Goal: Task Accomplishment & Management: Use online tool/utility

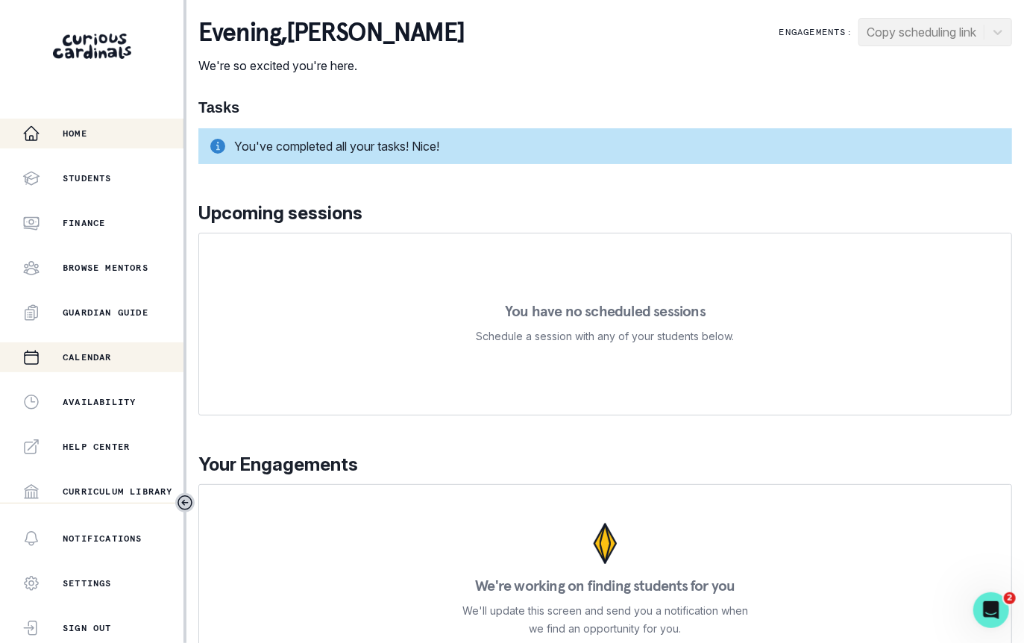
scroll to position [271, 0]
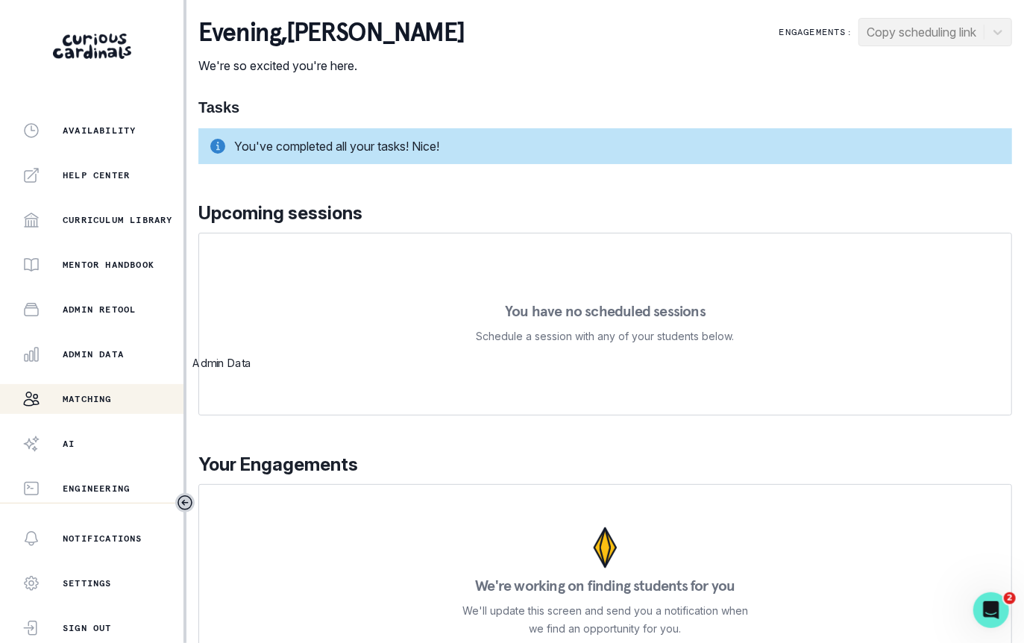
click at [107, 392] on div "Matching" at bounding box center [102, 399] width 161 height 18
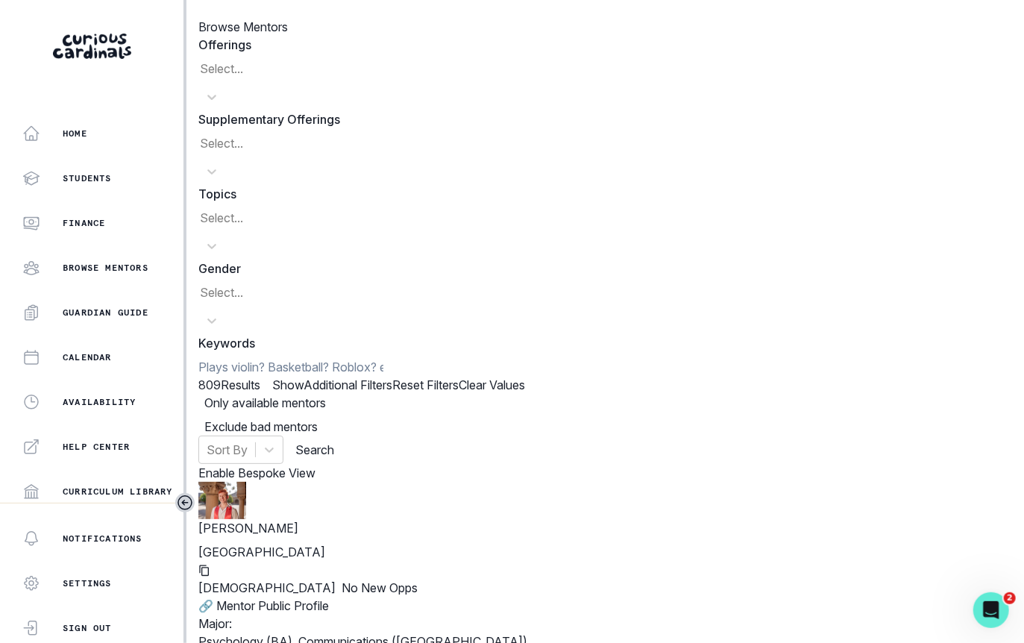
click at [708, 124] on form "Offerings Select... Supplementary Offerings Select... Topics Select... Gender S…" at bounding box center [605, 250] width 814 height 428
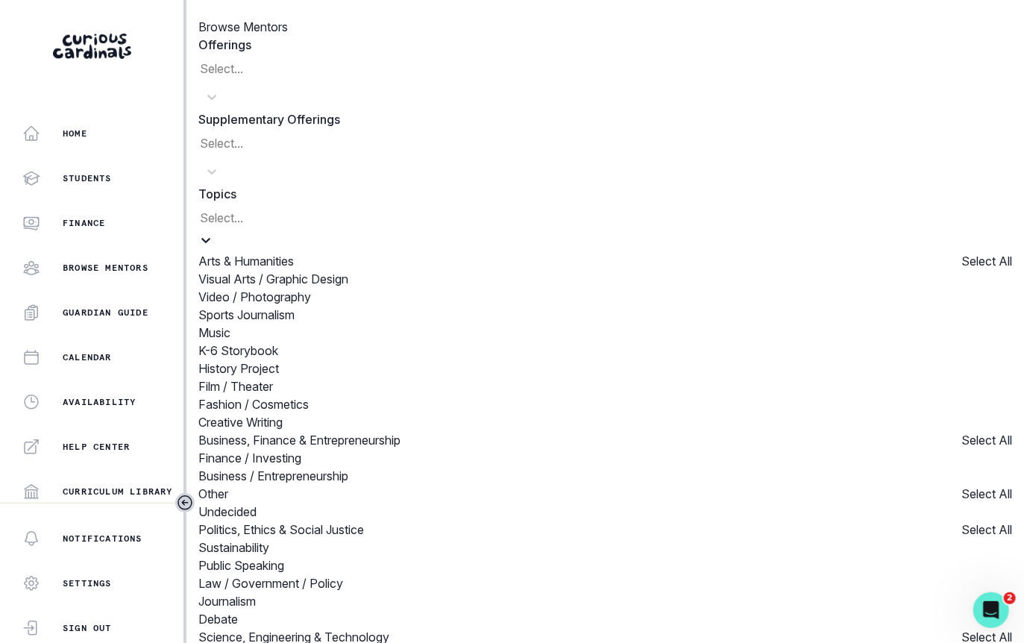
click at [712, 210] on div at bounding box center [605, 220] width 811 height 21
type input "ai"
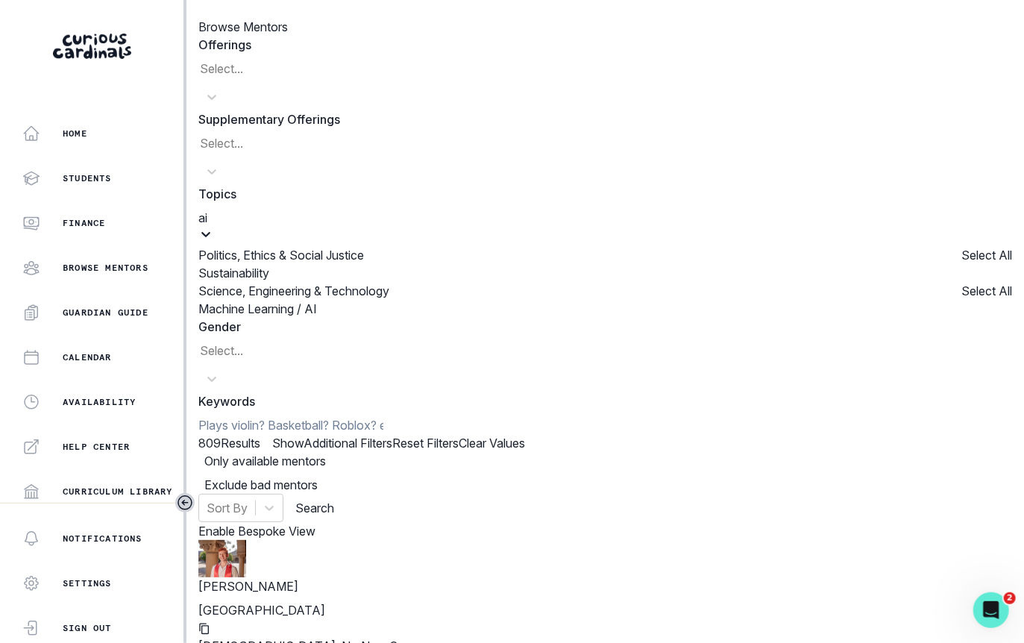
click at [700, 300] on div "Machine Learning / AI" at bounding box center [605, 309] width 814 height 18
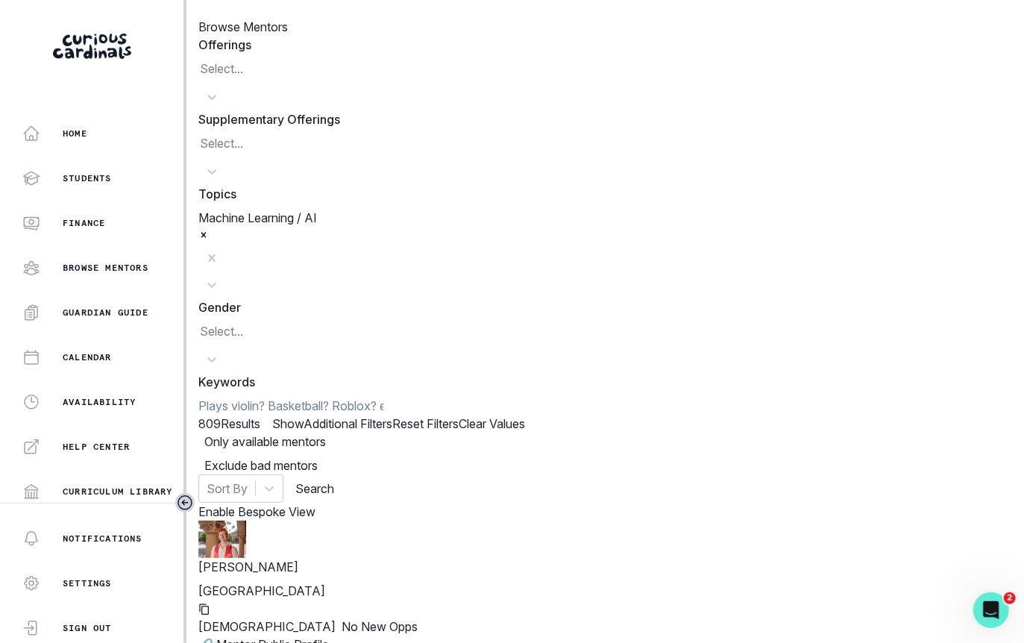
click at [334, 480] on button "Search" at bounding box center [314, 489] width 39 height 18
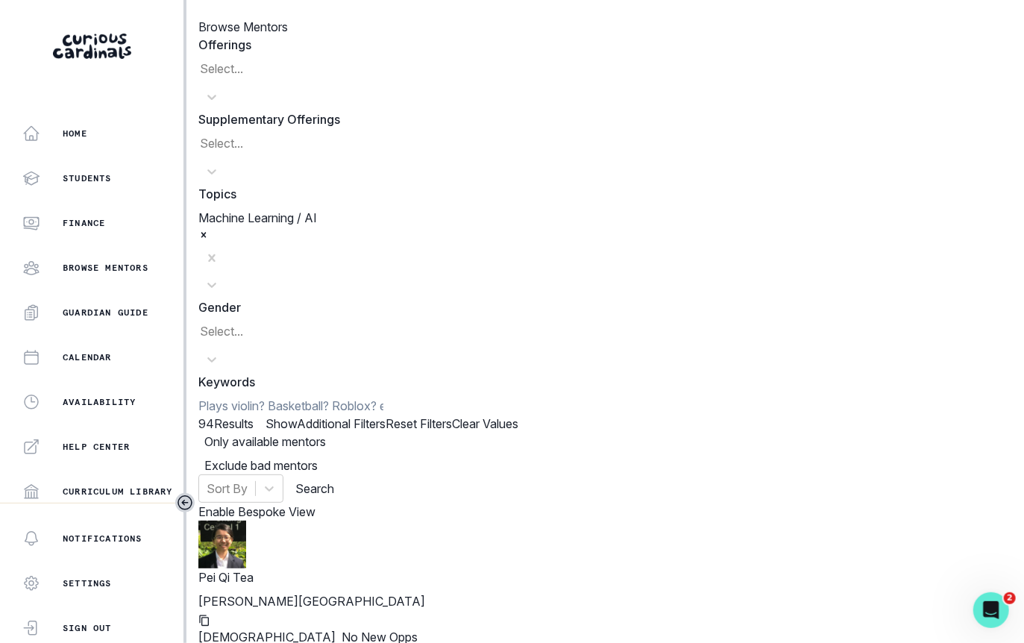
click at [198, 442] on span at bounding box center [198, 442] width 0 height 0
click at [198, 441] on input "checkbox" at bounding box center [198, 441] width 1 height 1
checkbox input "true"
click at [334, 480] on button "Search" at bounding box center [314, 489] width 39 height 18
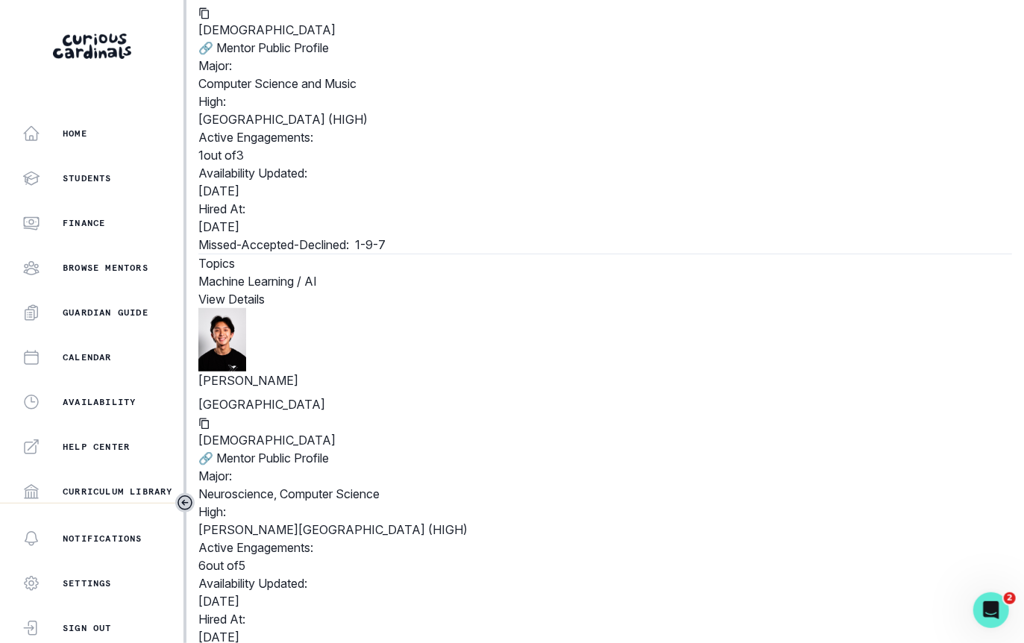
scroll to position [3792, 0]
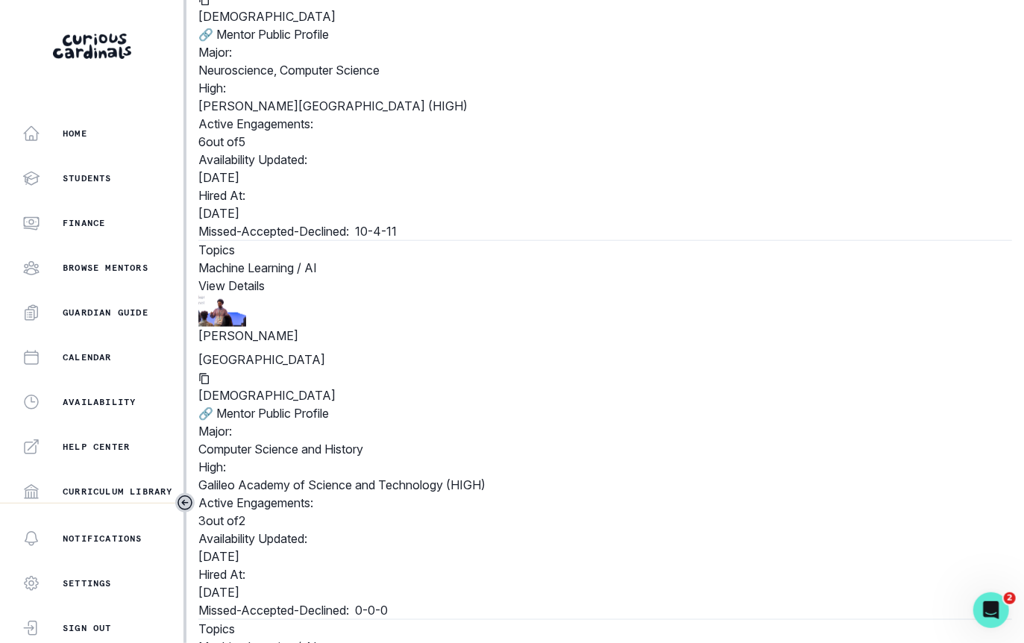
copy p "Alláh-[PERSON_NAME]"
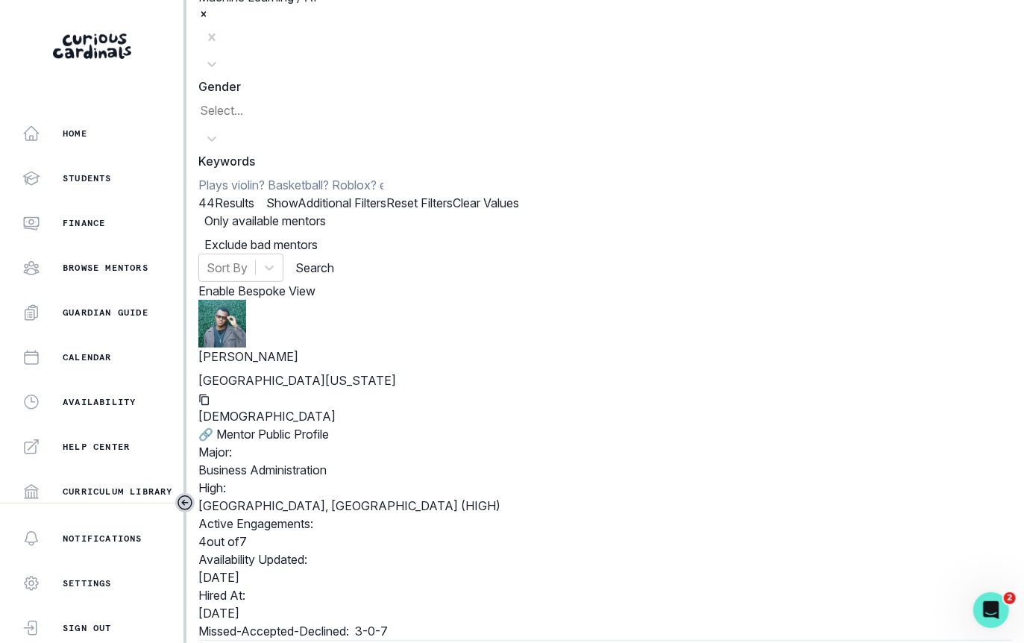
scroll to position [221, 0]
copy p "[PERSON_NAME]"
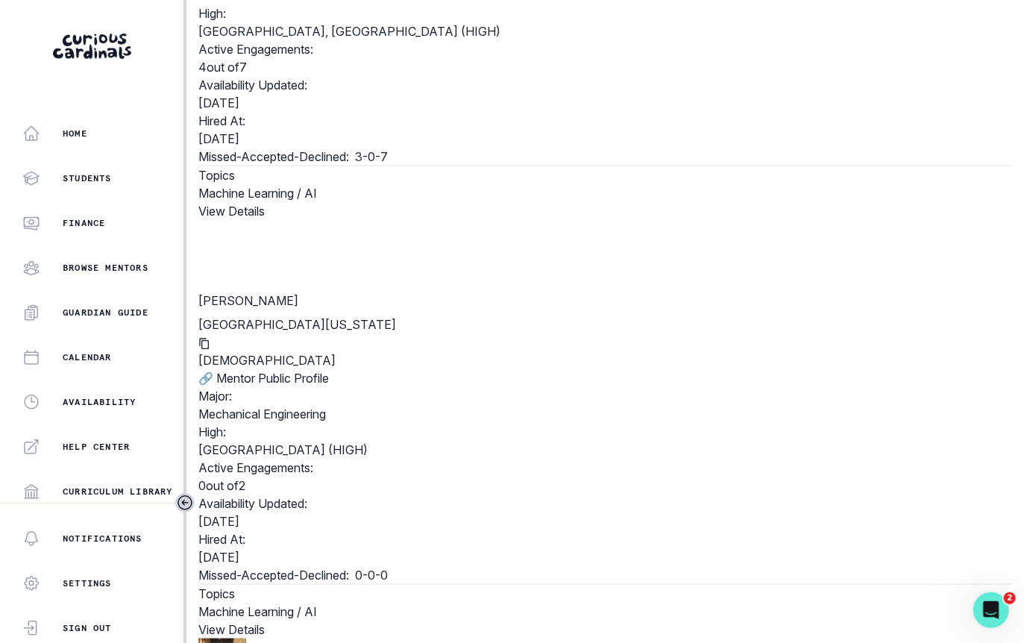
scroll to position [534, 0]
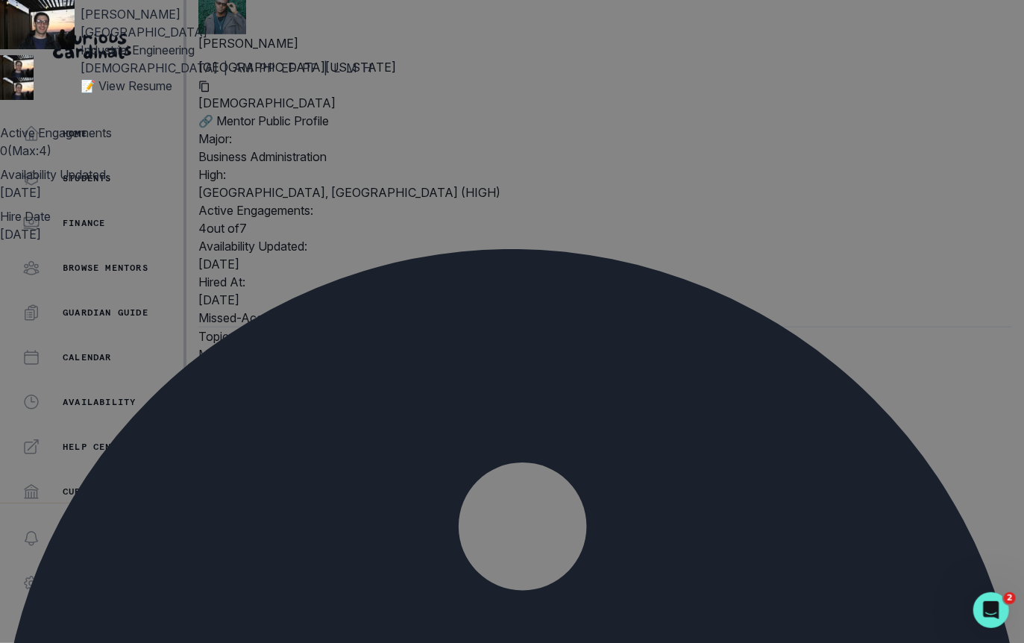
drag, startPoint x: 327, startPoint y: 243, endPoint x: 332, endPoint y: 275, distance: 32.5
click at [49, 292] on div "[PERSON_NAME] Purdue University Industrial Engineering [DEMOGRAPHIC_DATA] | AM …" at bounding box center [512, 321] width 1024 height 643
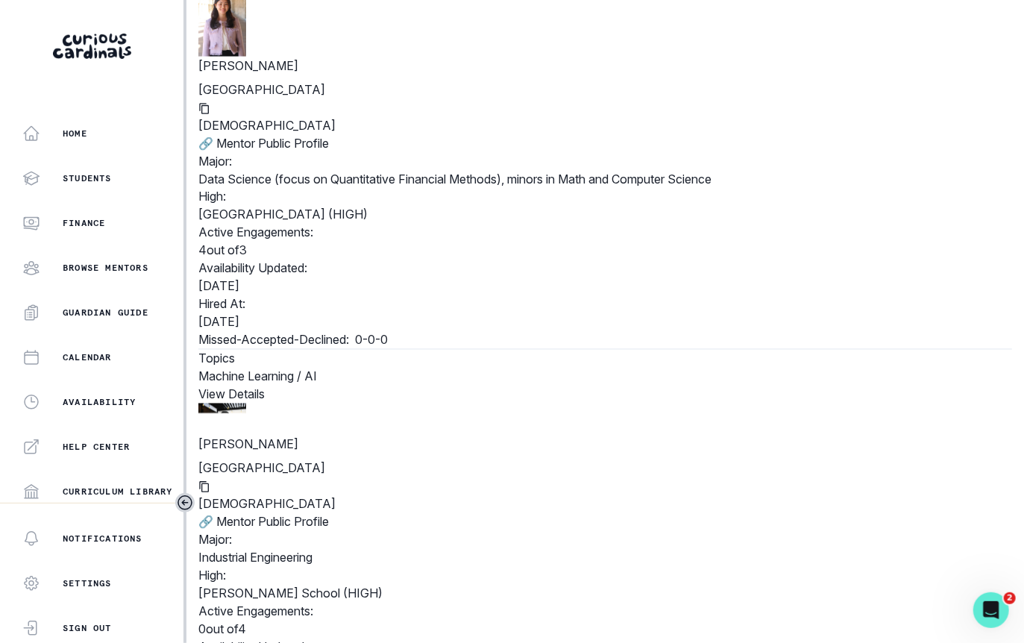
scroll to position [1758, 0]
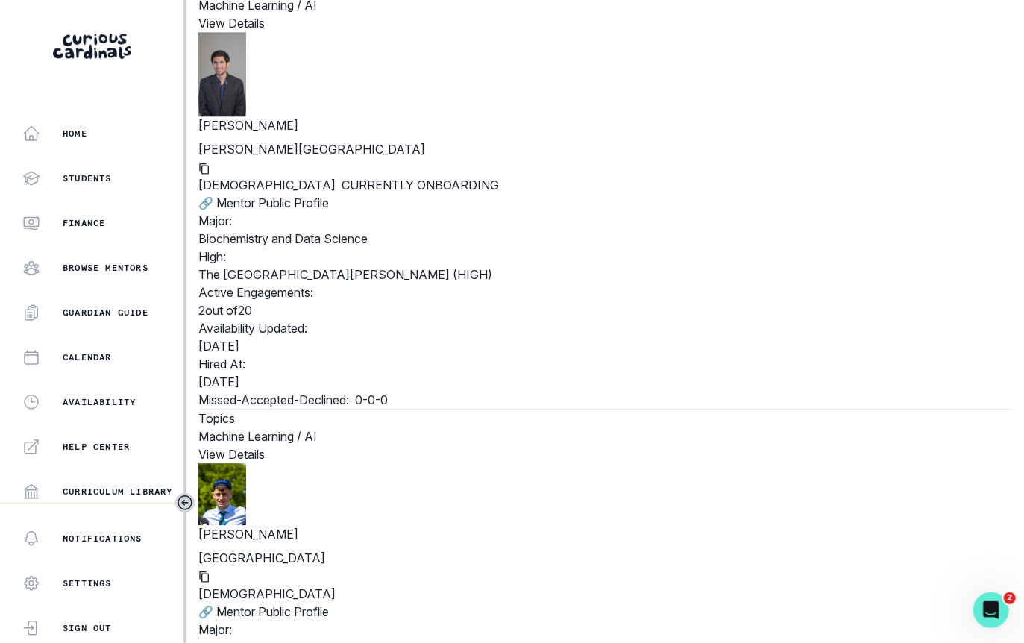
scroll to position [2109, 0]
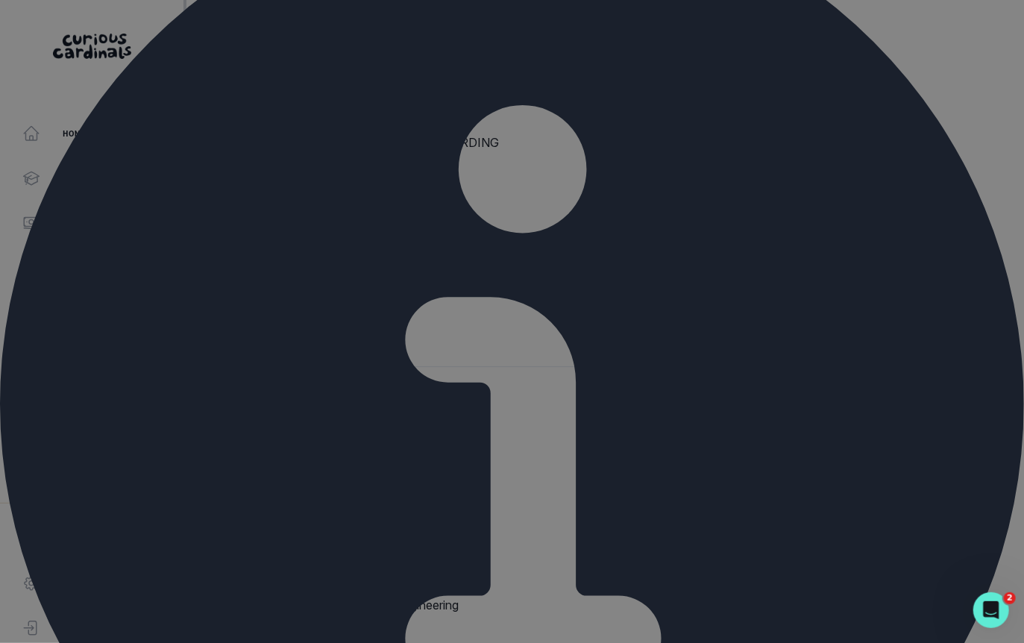
scroll to position [509, 0]
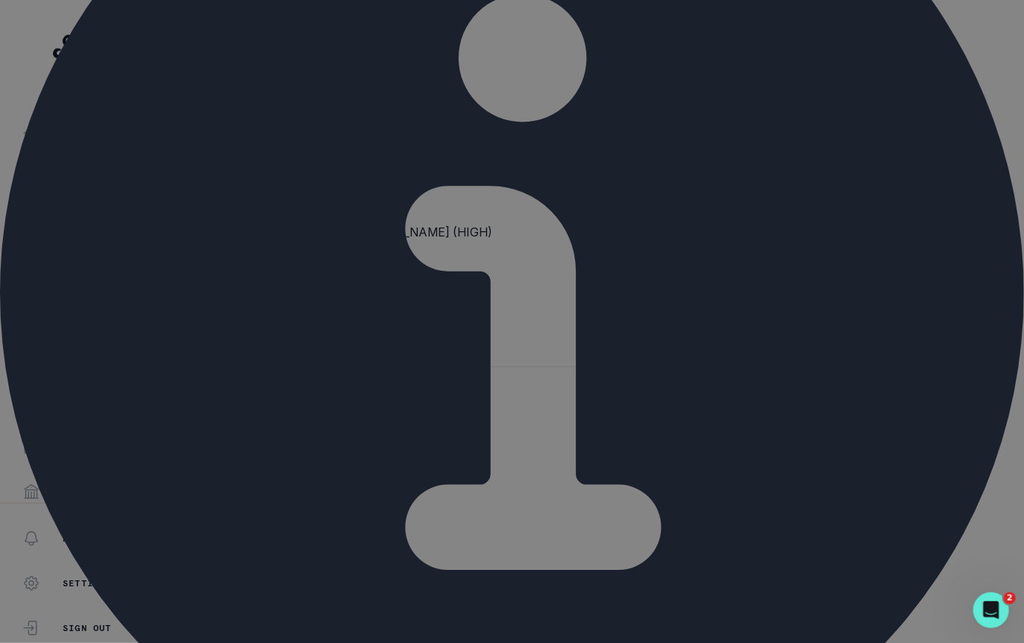
drag, startPoint x: 241, startPoint y: 598, endPoint x: 333, endPoint y: 603, distance: 92.6
drag, startPoint x: 335, startPoint y: 591, endPoint x: 512, endPoint y: 613, distance: 178.1
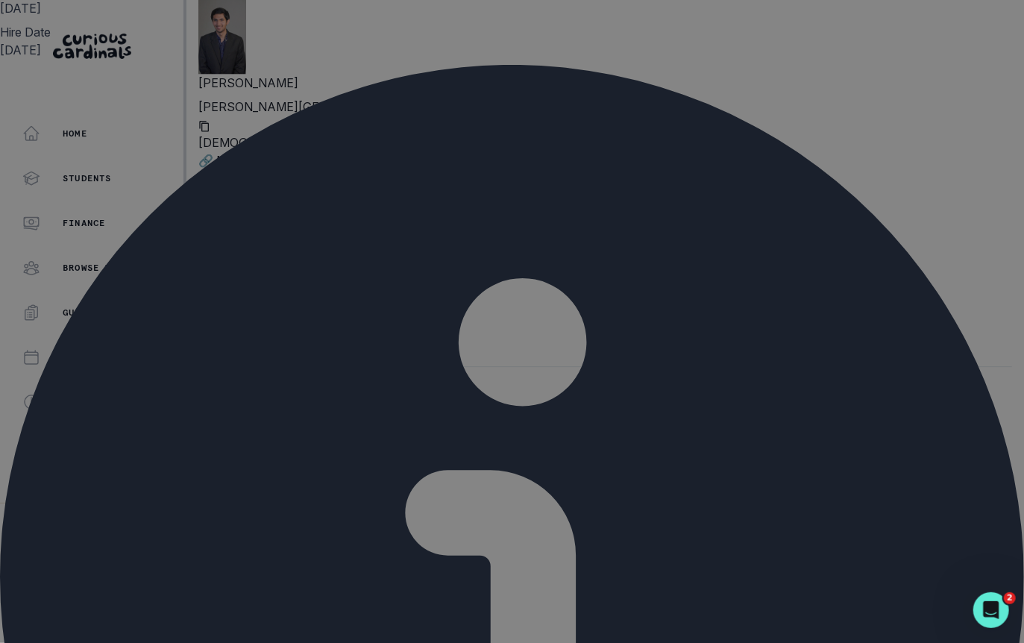
scroll to position [0, 0]
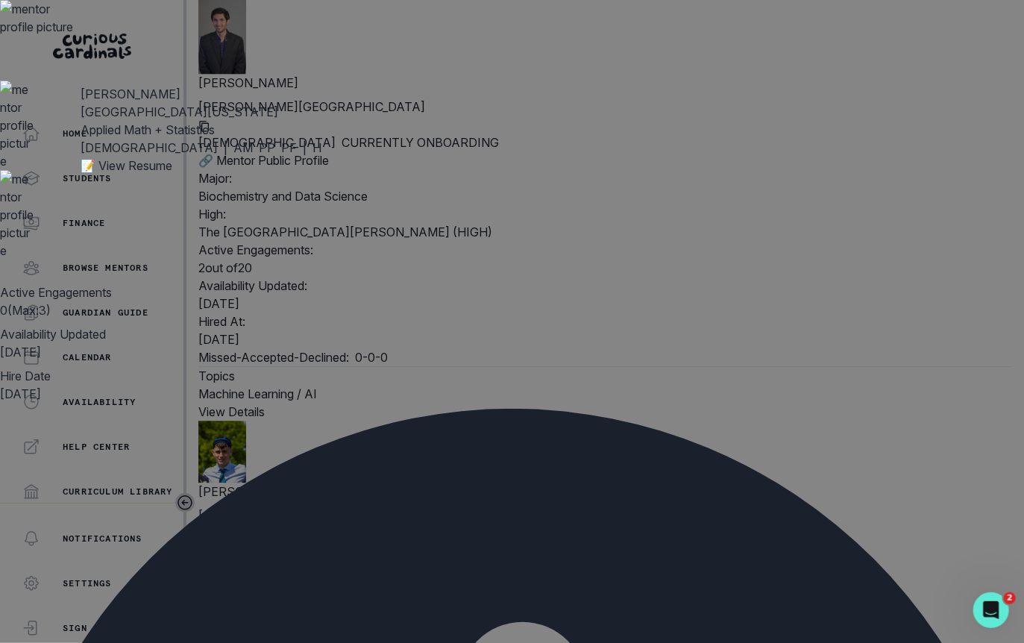
click at [308, 93] on div "Arjun Mathu [GEOGRAPHIC_DATA][US_STATE] Applied Math + Statistics [DEMOGRAPHIC_…" at bounding box center [512, 130] width 1024 height 260
click at [310, 103] on div "[PERSON_NAME]" at bounding box center [201, 94] width 241 height 18
copy p "[PERSON_NAME]"
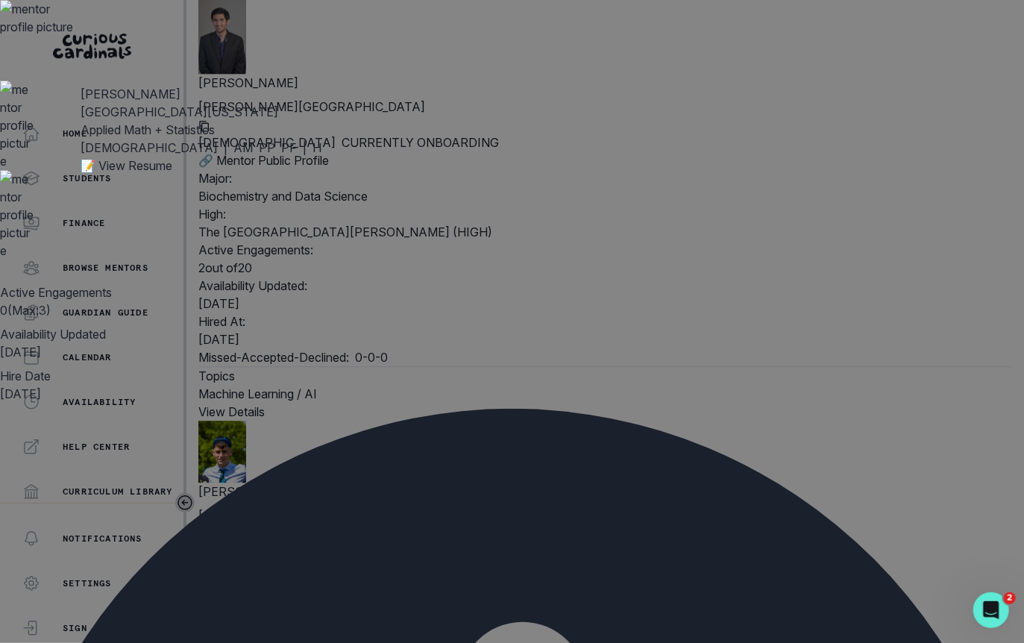
click at [1017, 327] on div "Arjun Mathu [GEOGRAPHIC_DATA][US_STATE] Applied Math + Statistics [DEMOGRAPHIC_…" at bounding box center [512, 321] width 1024 height 643
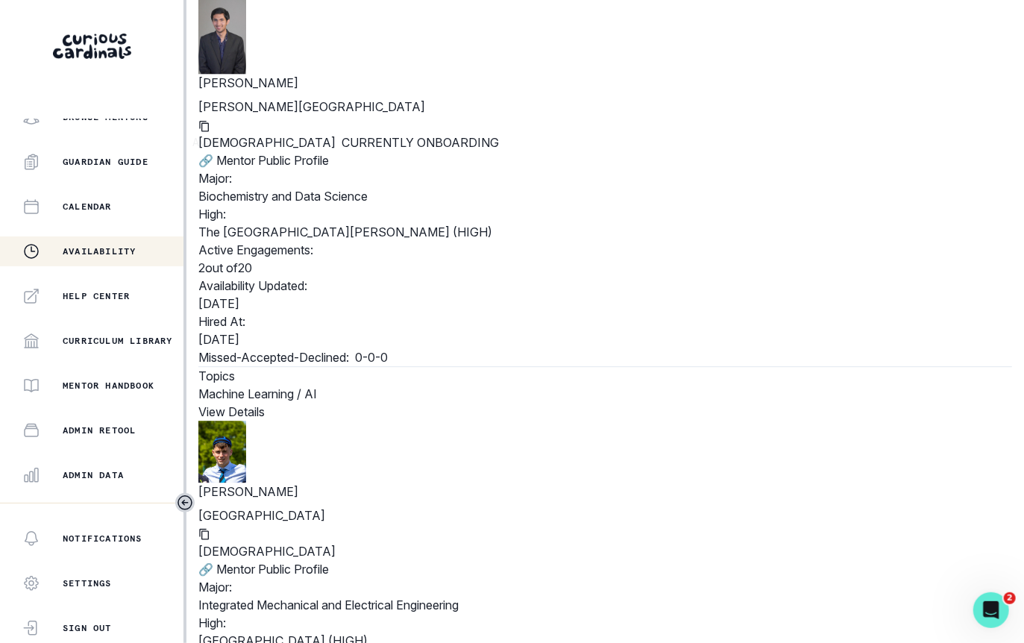
scroll to position [271, 0]
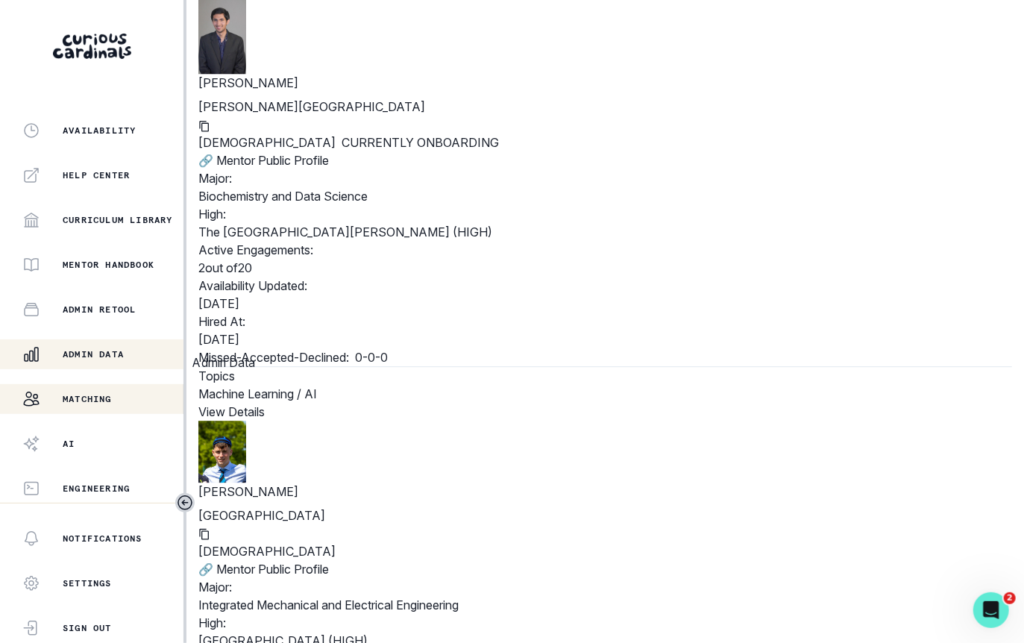
click at [143, 349] on div "Admin Data" at bounding box center [102, 354] width 161 height 18
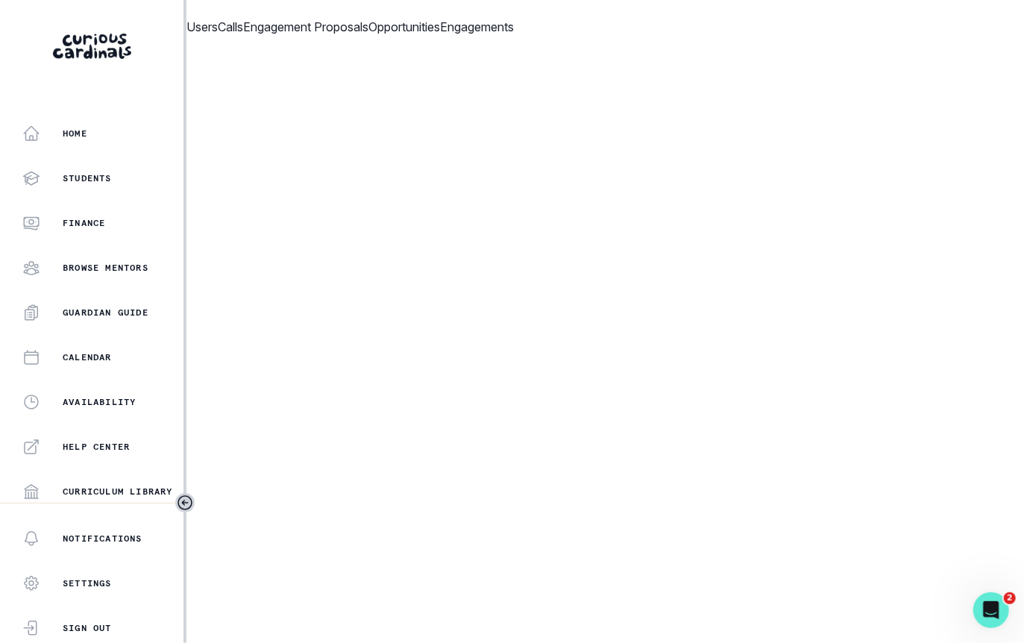
click at [368, 36] on p "Engagement Proposals" at bounding box center [305, 27] width 125 height 18
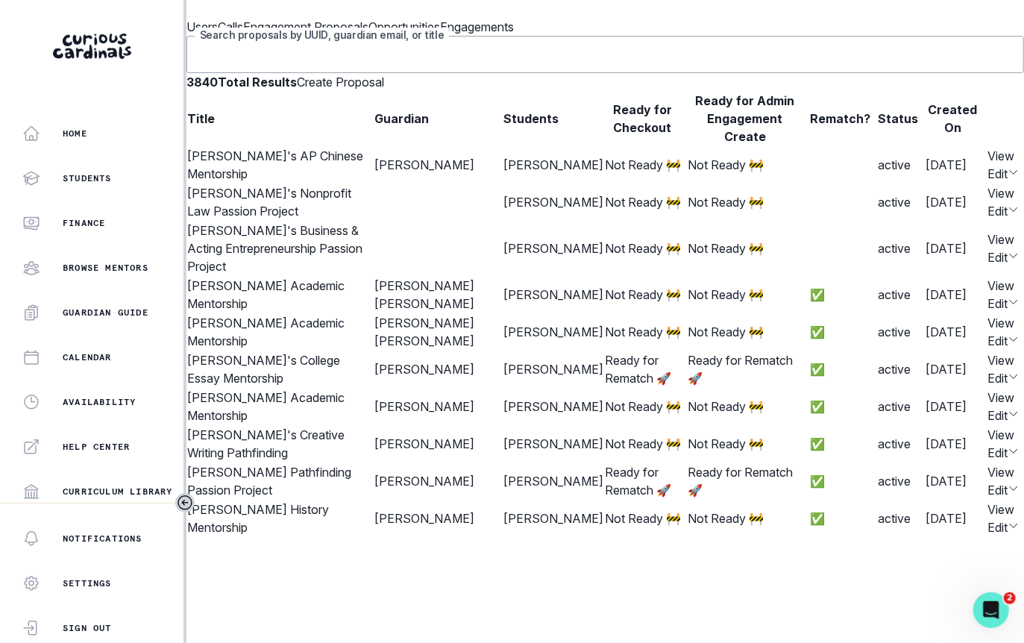
click at [512, 73] on input "Search proposals by UUID, guardian email, or title" at bounding box center [605, 54] width 838 height 37
type input "[PERSON_NAME]"
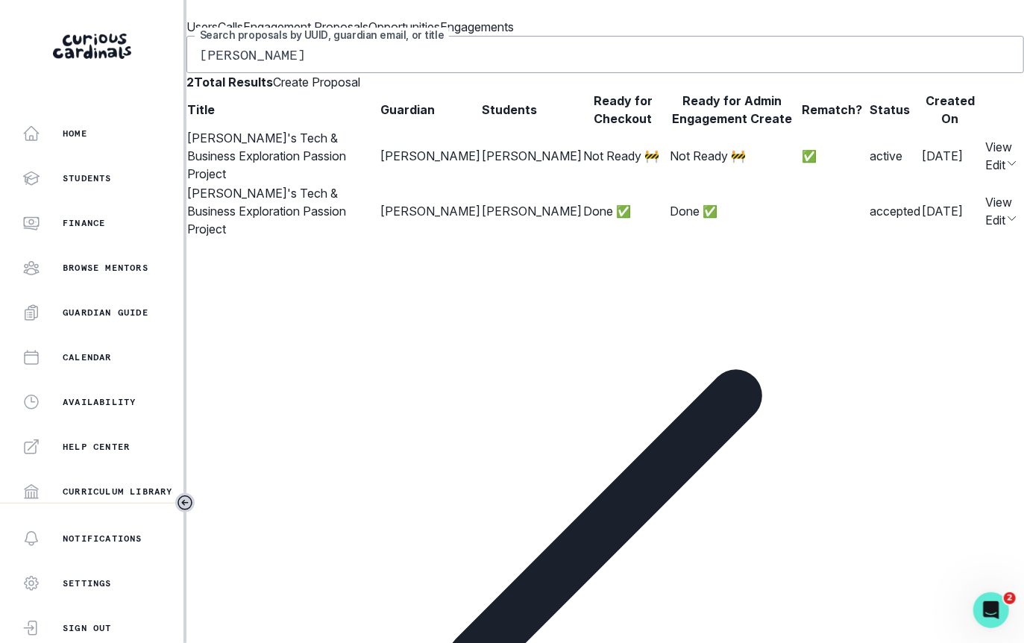
scroll to position [0, 220]
click at [986, 174] on button "Edit" at bounding box center [996, 165] width 20 height 18
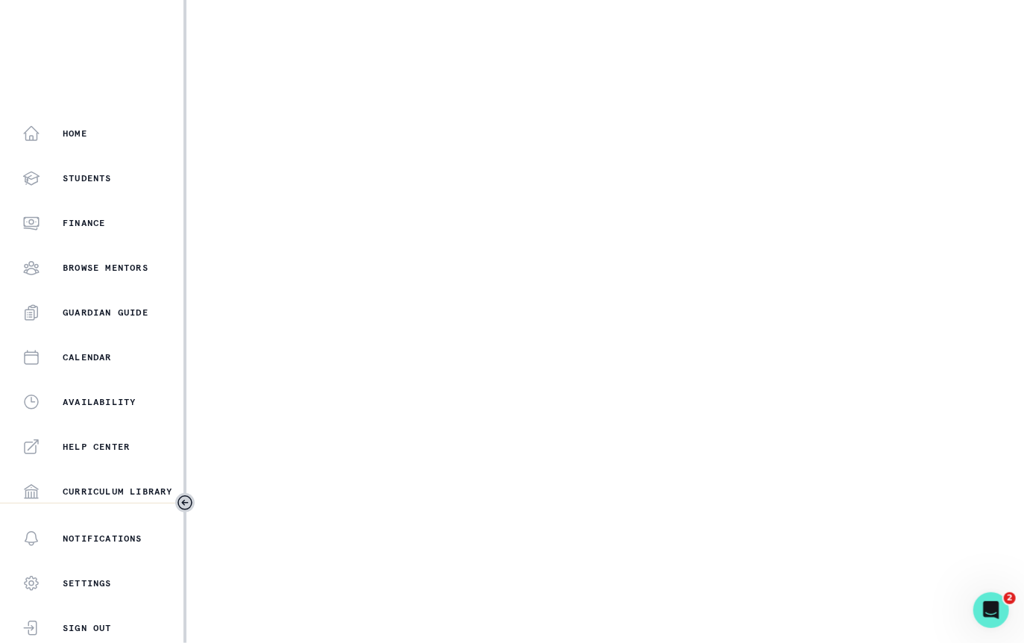
select select "b3713756-4135-4cda-87b8-2c7a26e5960c"
select select "17679a9d-70bd-407f-a820-d213157fa7d8"
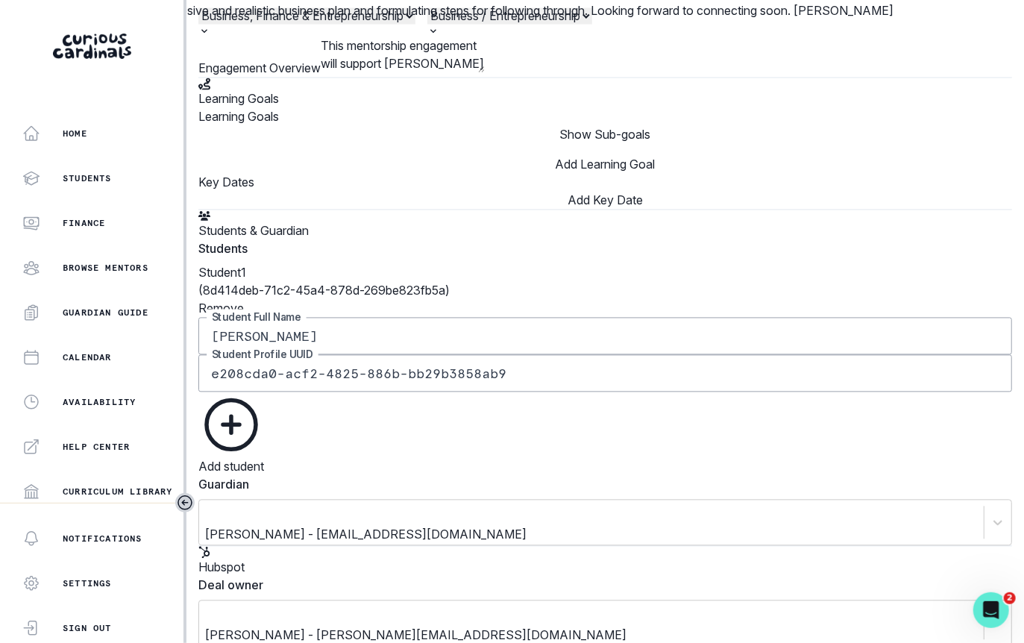
scroll to position [1515, 0]
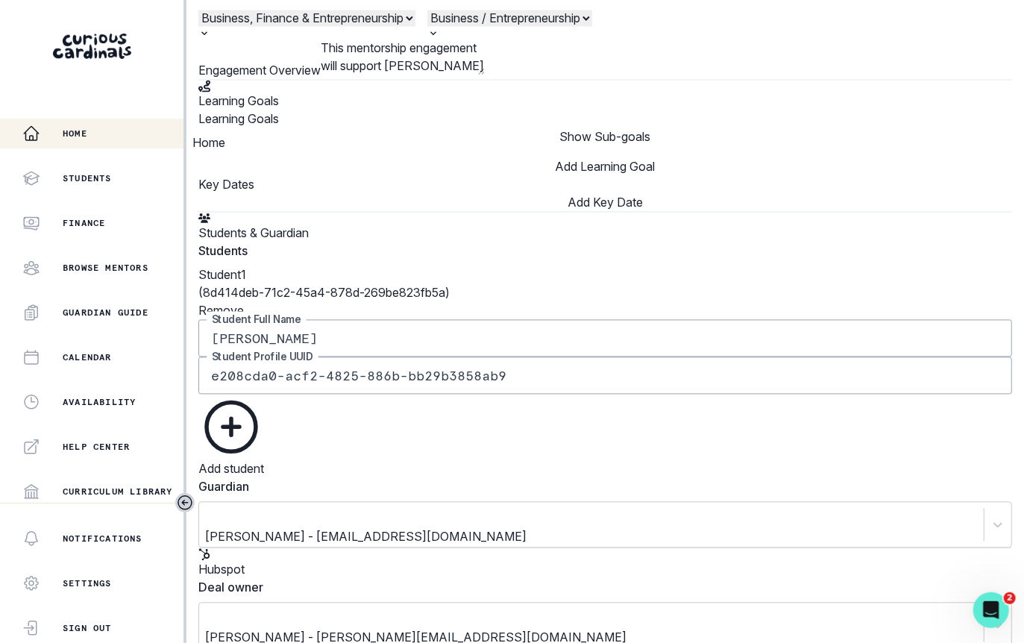
click at [95, 136] on div "Home" at bounding box center [102, 134] width 161 height 18
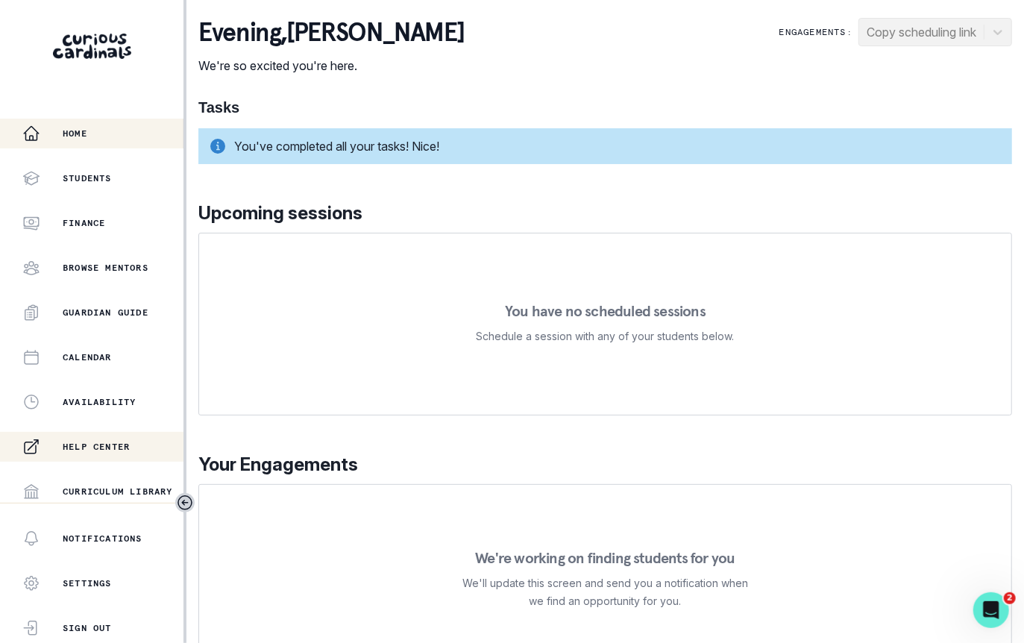
scroll to position [271, 0]
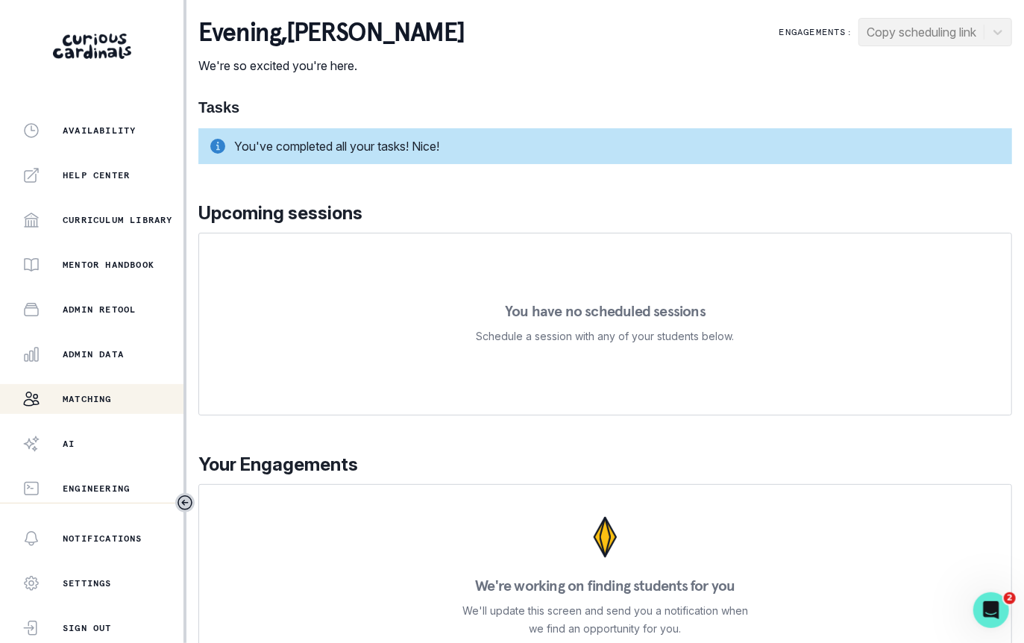
click at [112, 400] on p "Matching" at bounding box center [87, 399] width 49 height 12
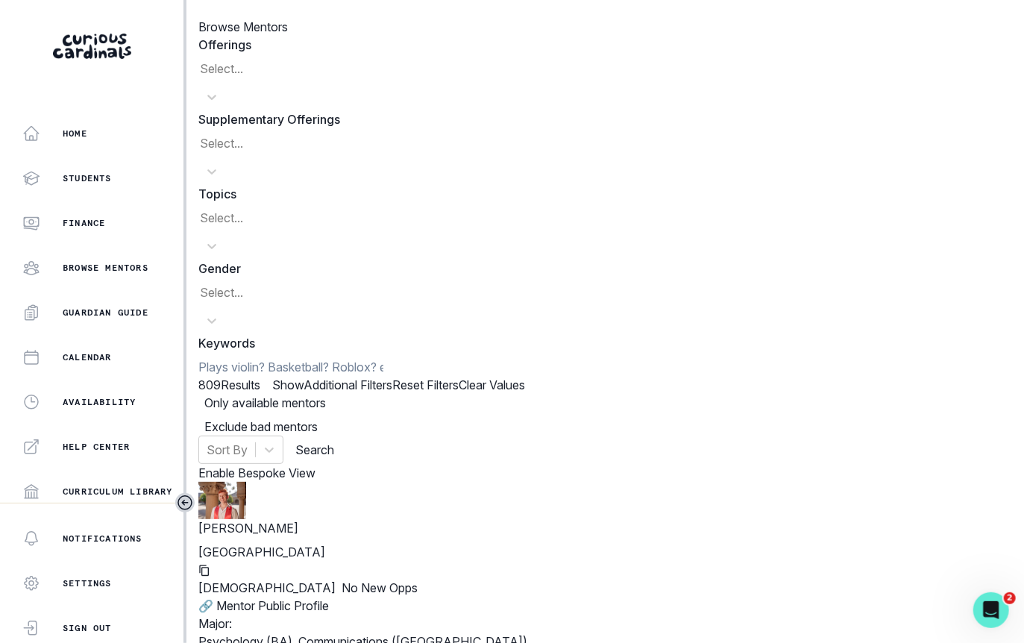
click at [383, 358] on input at bounding box center [290, 367] width 185 height 18
type input "[PERSON_NAME]"
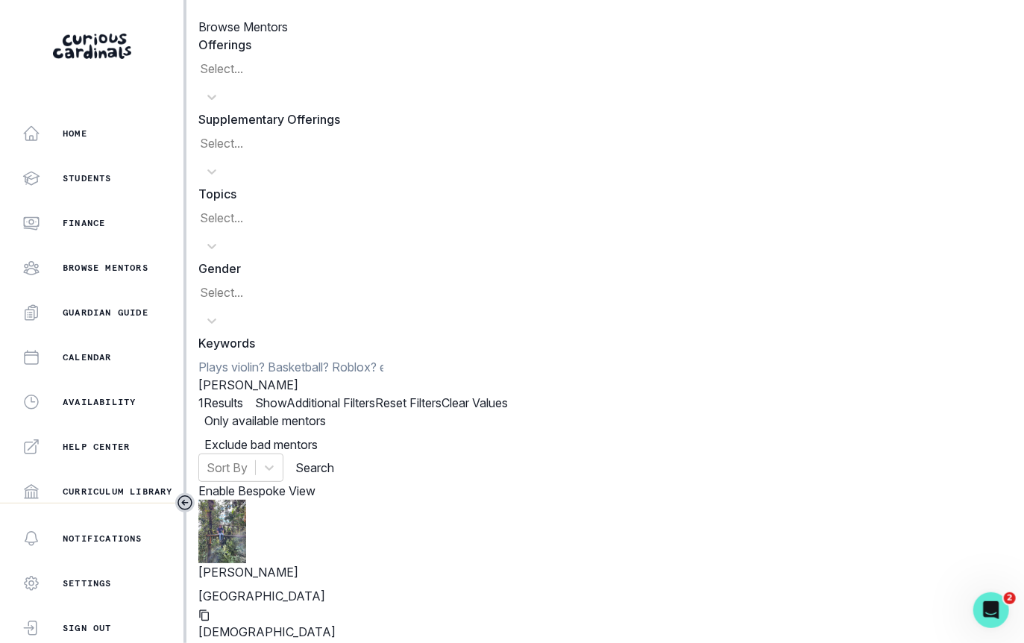
scroll to position [108, 0]
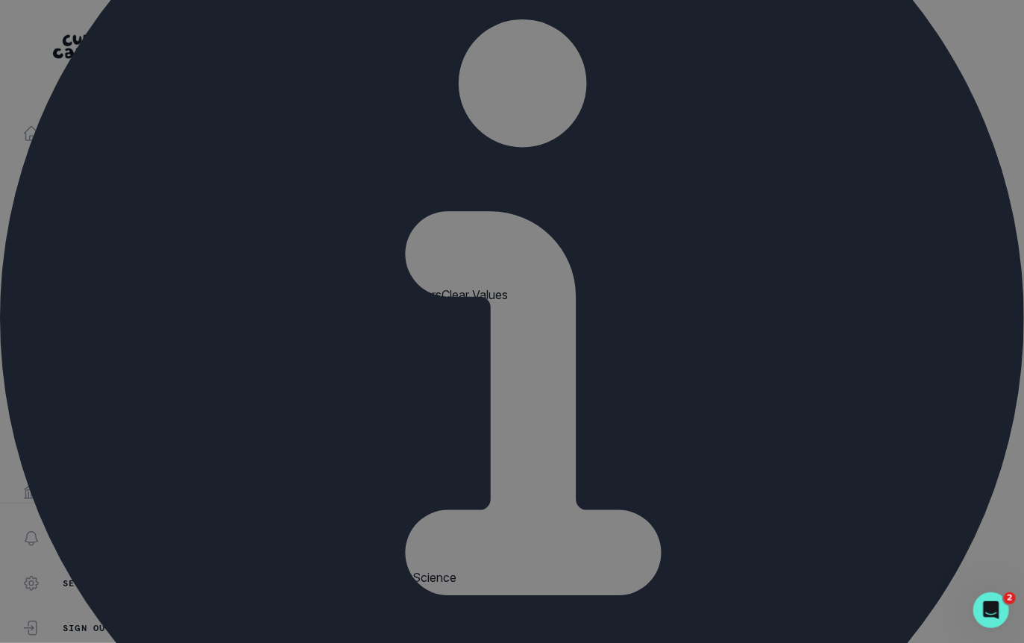
scroll to position [400, 0]
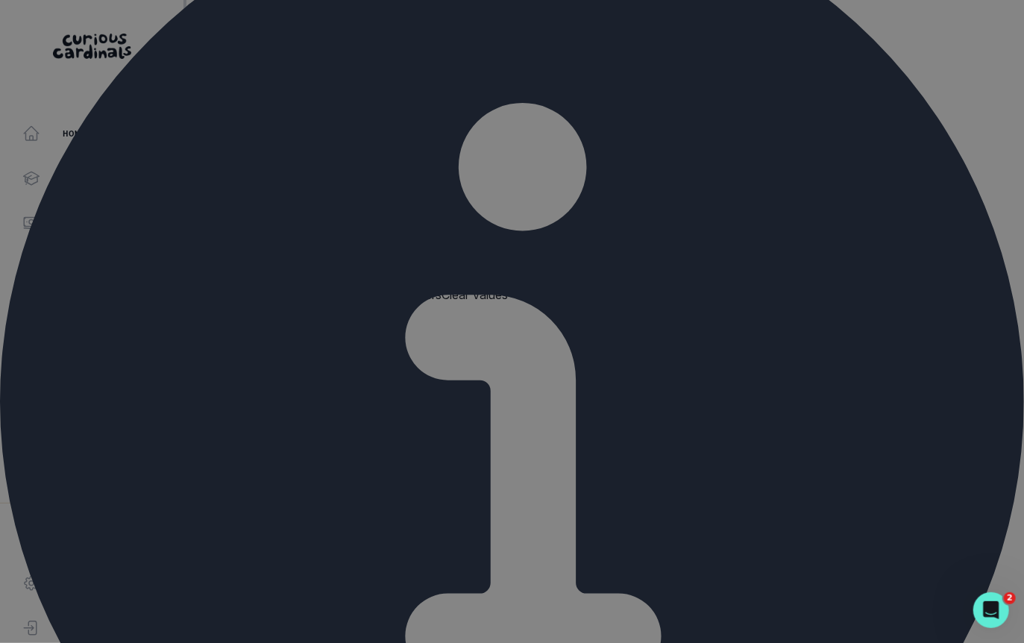
click at [973, 311] on div "[PERSON_NAME] University International & Public Affairs; Computer Science [DEMO…" at bounding box center [512, 321] width 1024 height 643
